Goal: Task Accomplishment & Management: Use online tool/utility

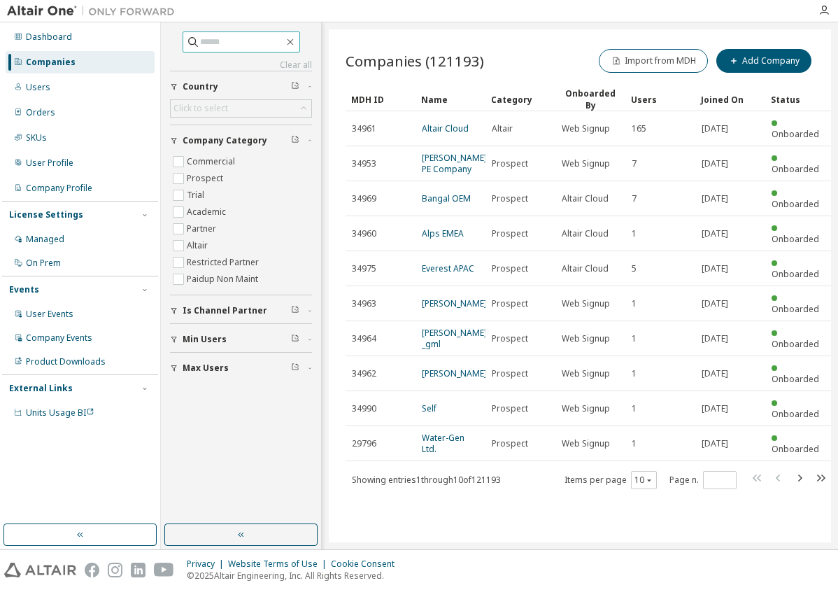
click at [200, 45] on input "text" at bounding box center [242, 42] width 84 height 14
type input "****"
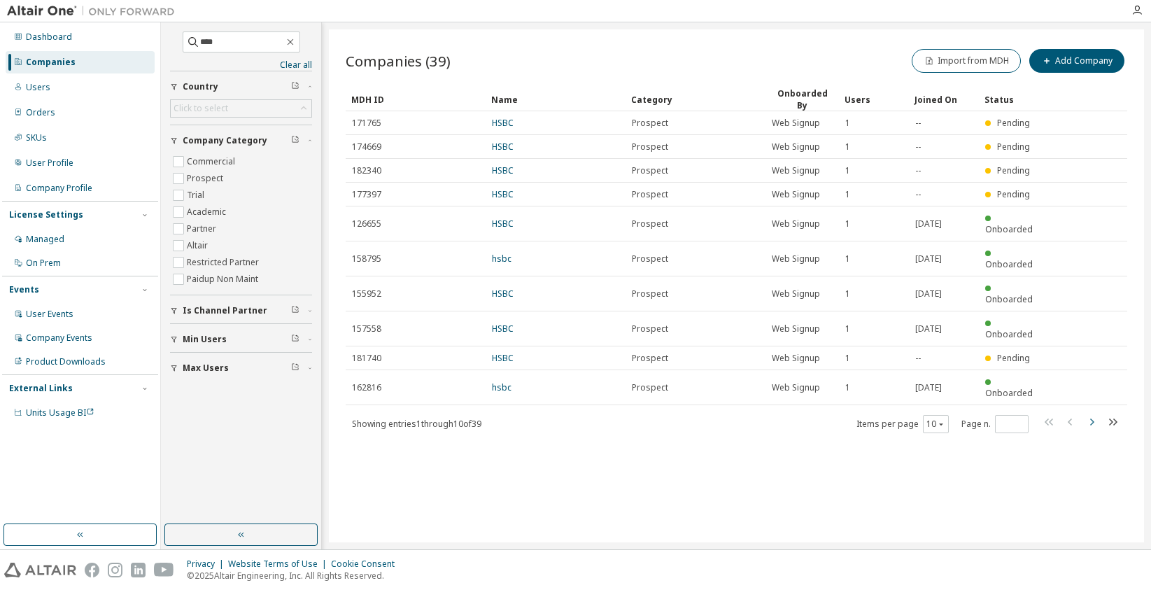
click at [837, 413] on icon "button" at bounding box center [1091, 421] width 17 height 17
type input "*"
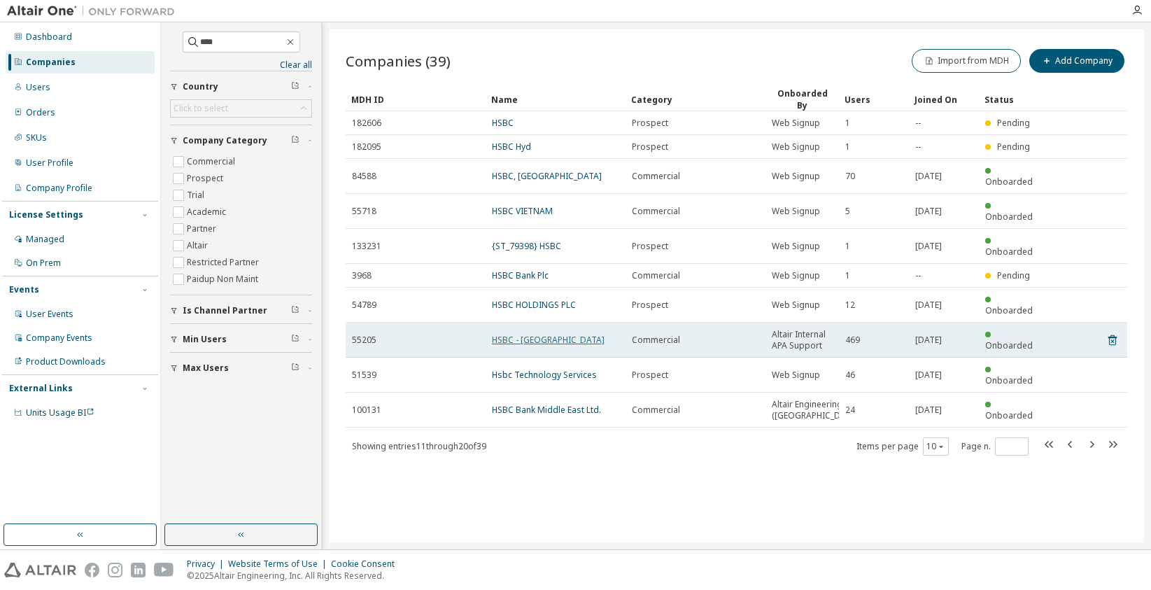
click at [540, 334] on link "HSBC - [GEOGRAPHIC_DATA]" at bounding box center [548, 340] width 113 height 12
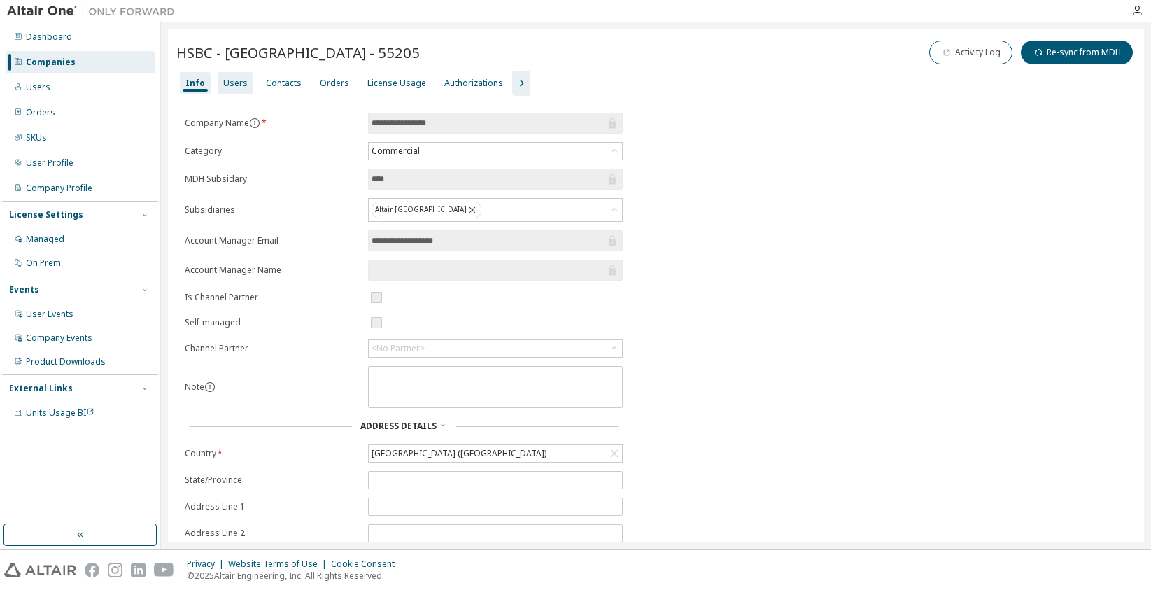
click at [227, 84] on div "Users" at bounding box center [235, 83] width 24 height 11
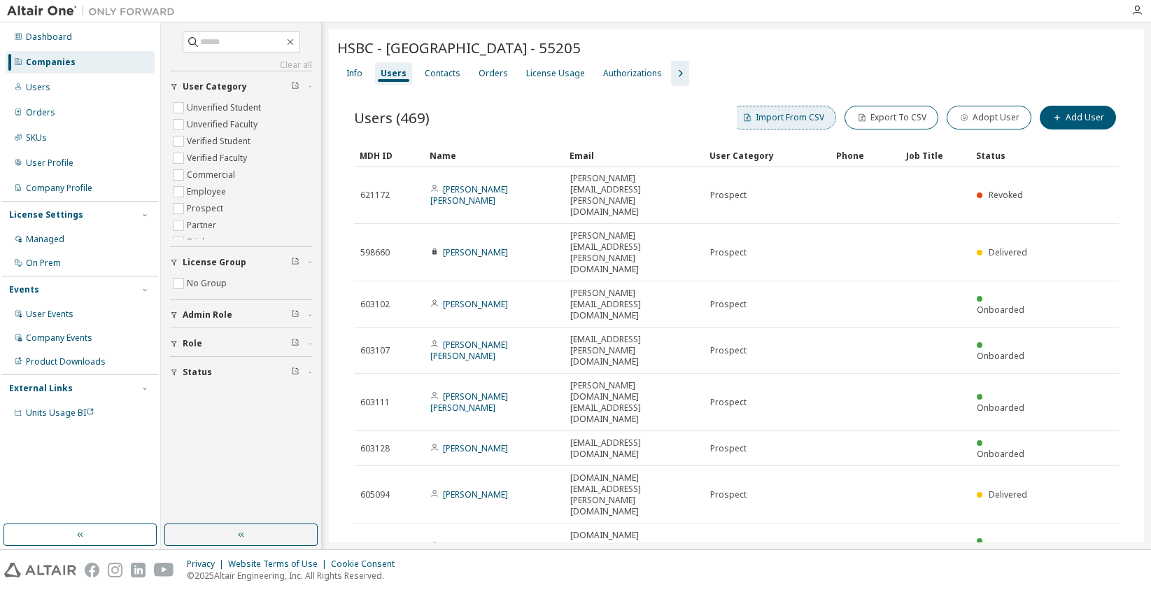
click at [806, 122] on button "Import From CSV" at bounding box center [783, 118] width 106 height 24
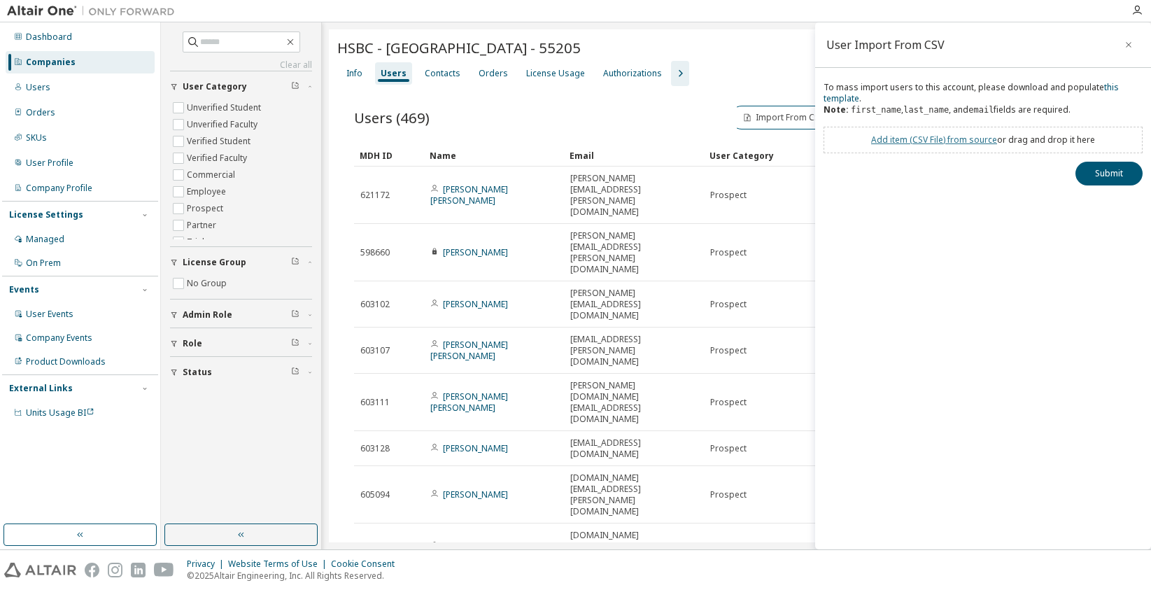
click at [837, 138] on link "Add item ( CSV File ) from source" at bounding box center [934, 140] width 126 height 12
click at [837, 203] on button "Submit" at bounding box center [1108, 199] width 67 height 24
